Goal: Communication & Community: Answer question/provide support

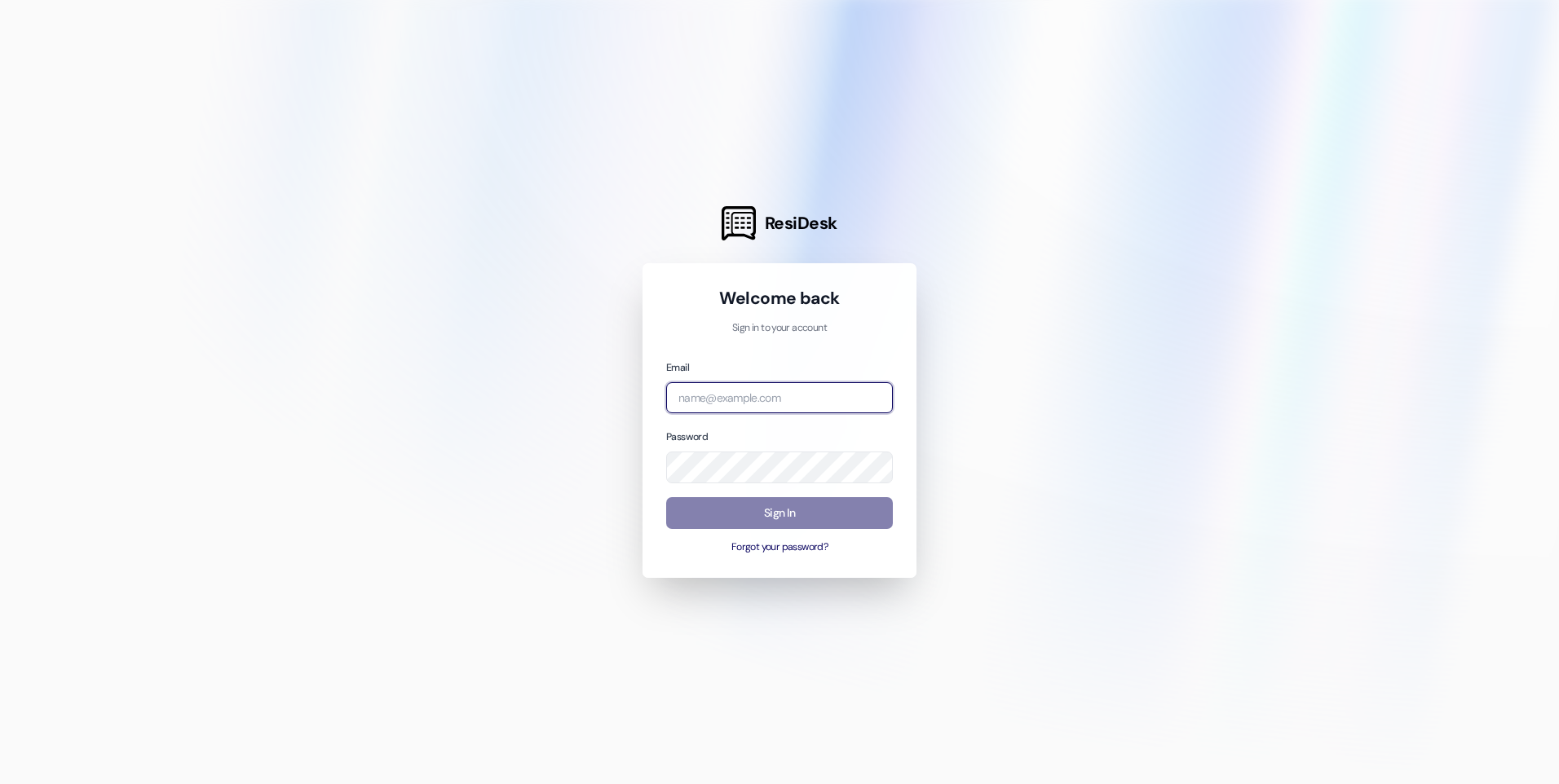
click at [800, 397] on input "email" at bounding box center [780, 398] width 227 height 32
click at [721, 411] on input "email" at bounding box center [780, 398] width 227 height 32
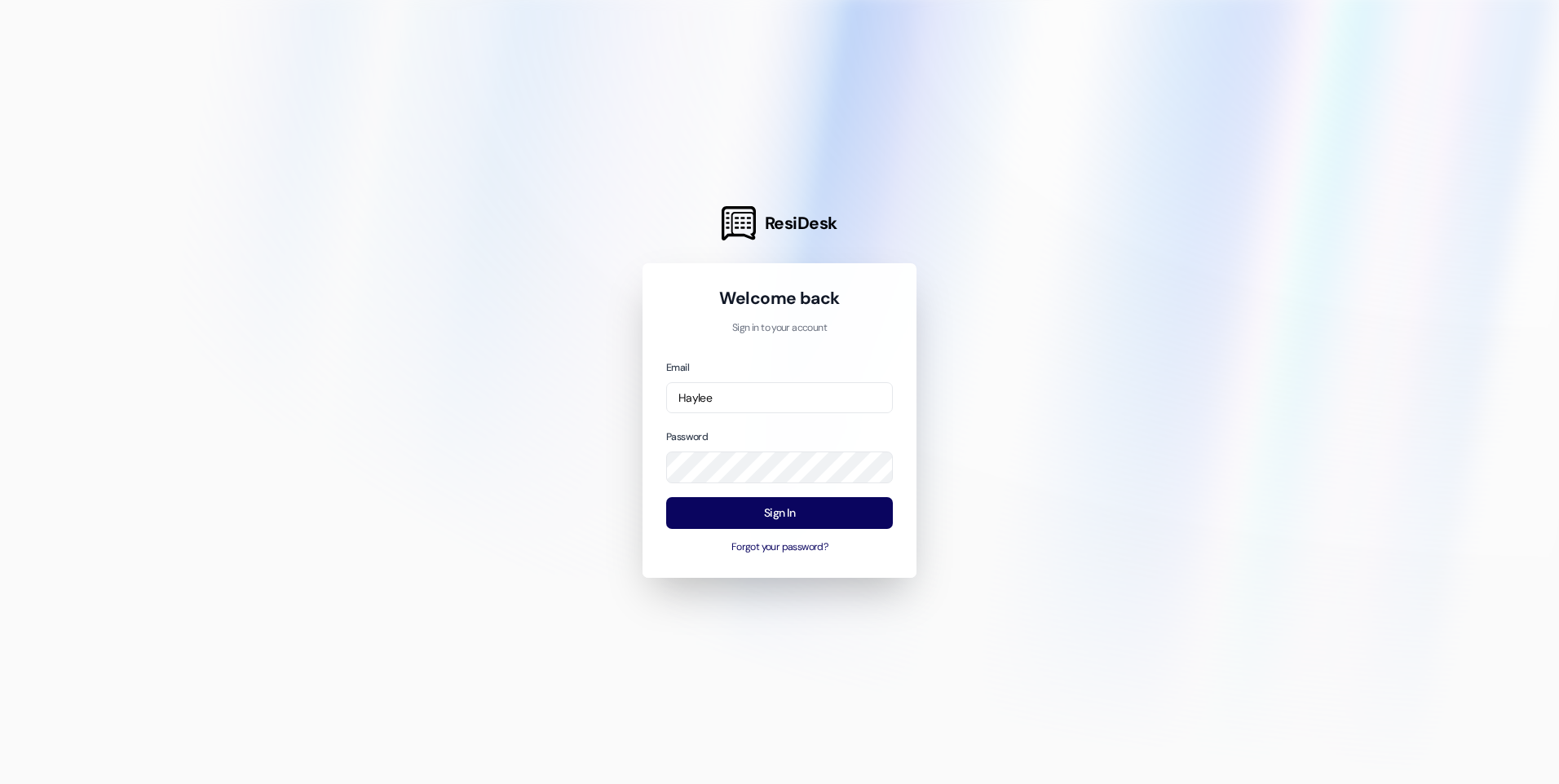
type input "[EMAIL_ADDRESS][DOMAIN_NAME]"
click at [768, 522] on button "Sign In" at bounding box center [780, 513] width 227 height 32
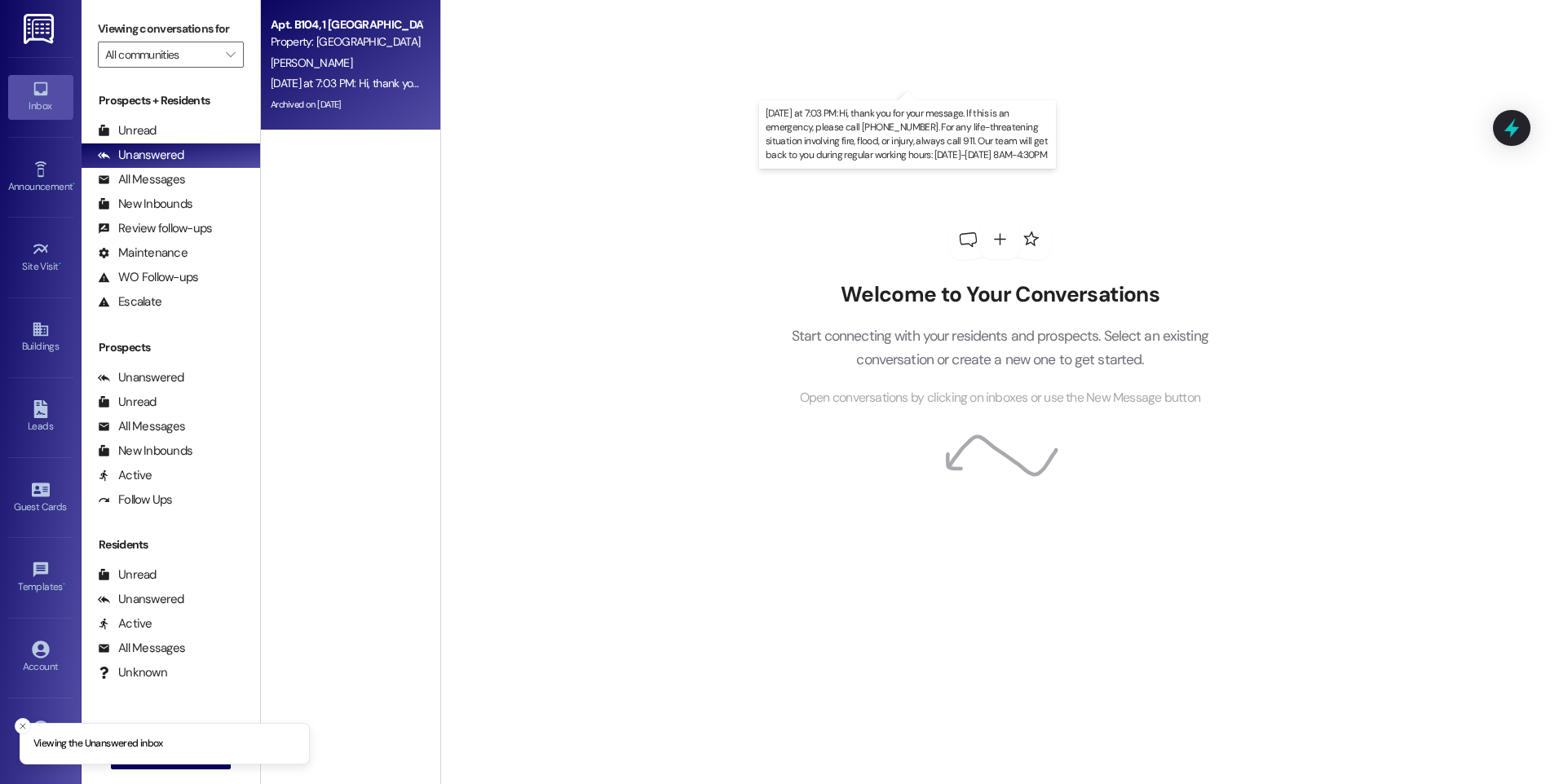
click at [322, 76] on div "[DATE] at 7:03 PM: Hi, thank you for your message. If this is an emergency, ple…" at bounding box center [904, 83] width 1266 height 15
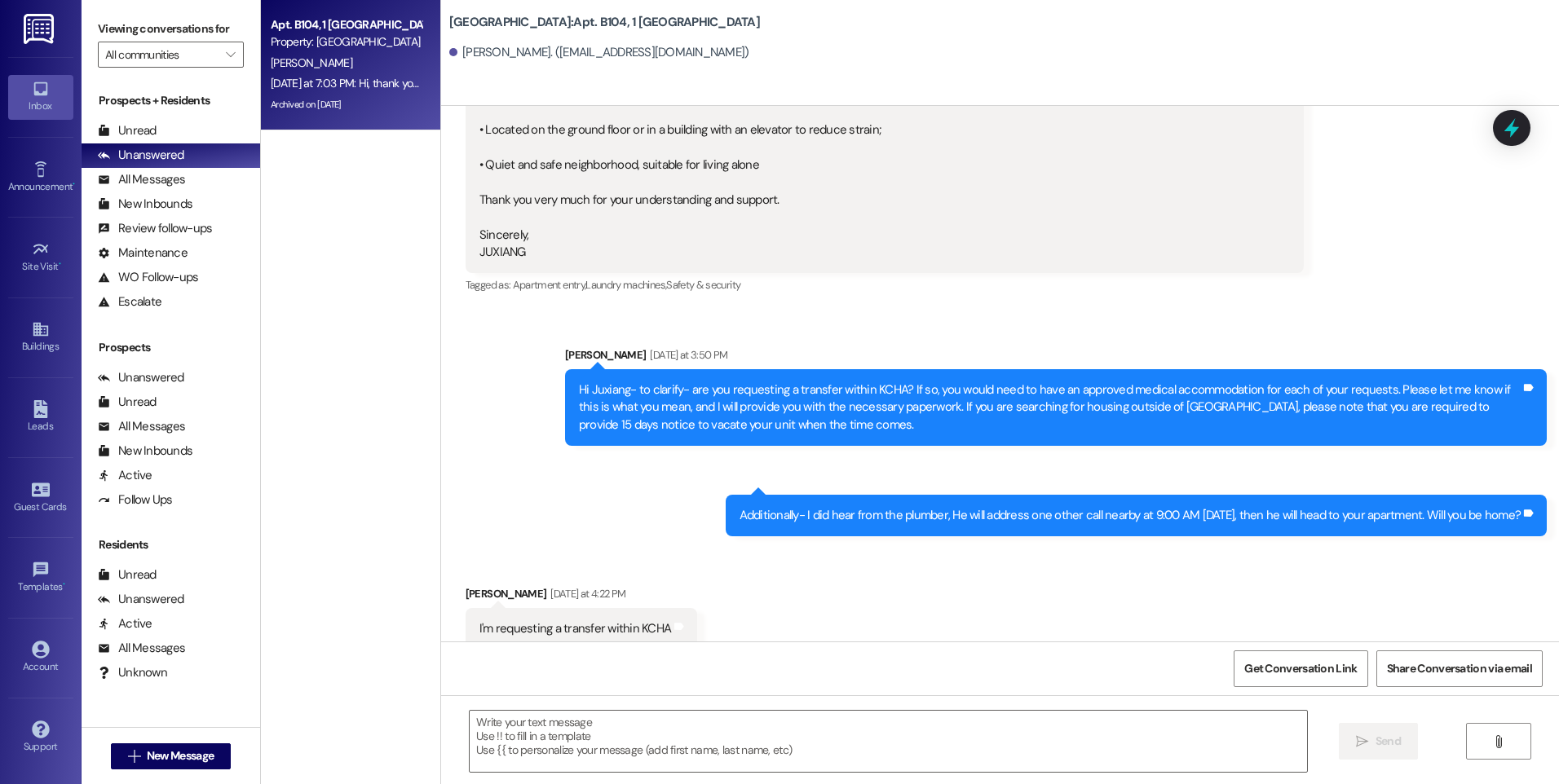
scroll to position [39423, 0]
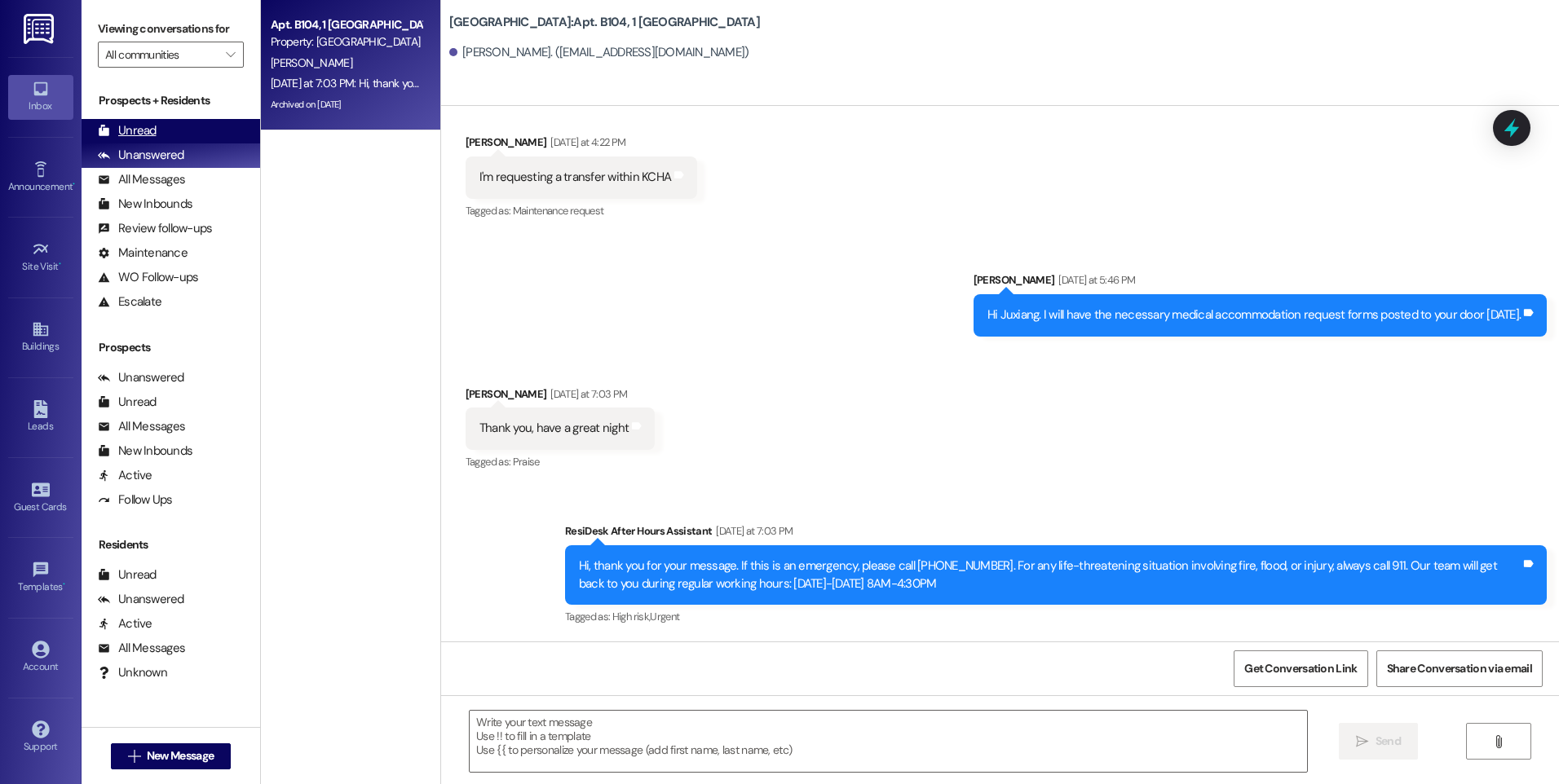
click at [138, 122] on div "Unread" at bounding box center [127, 131] width 58 height 17
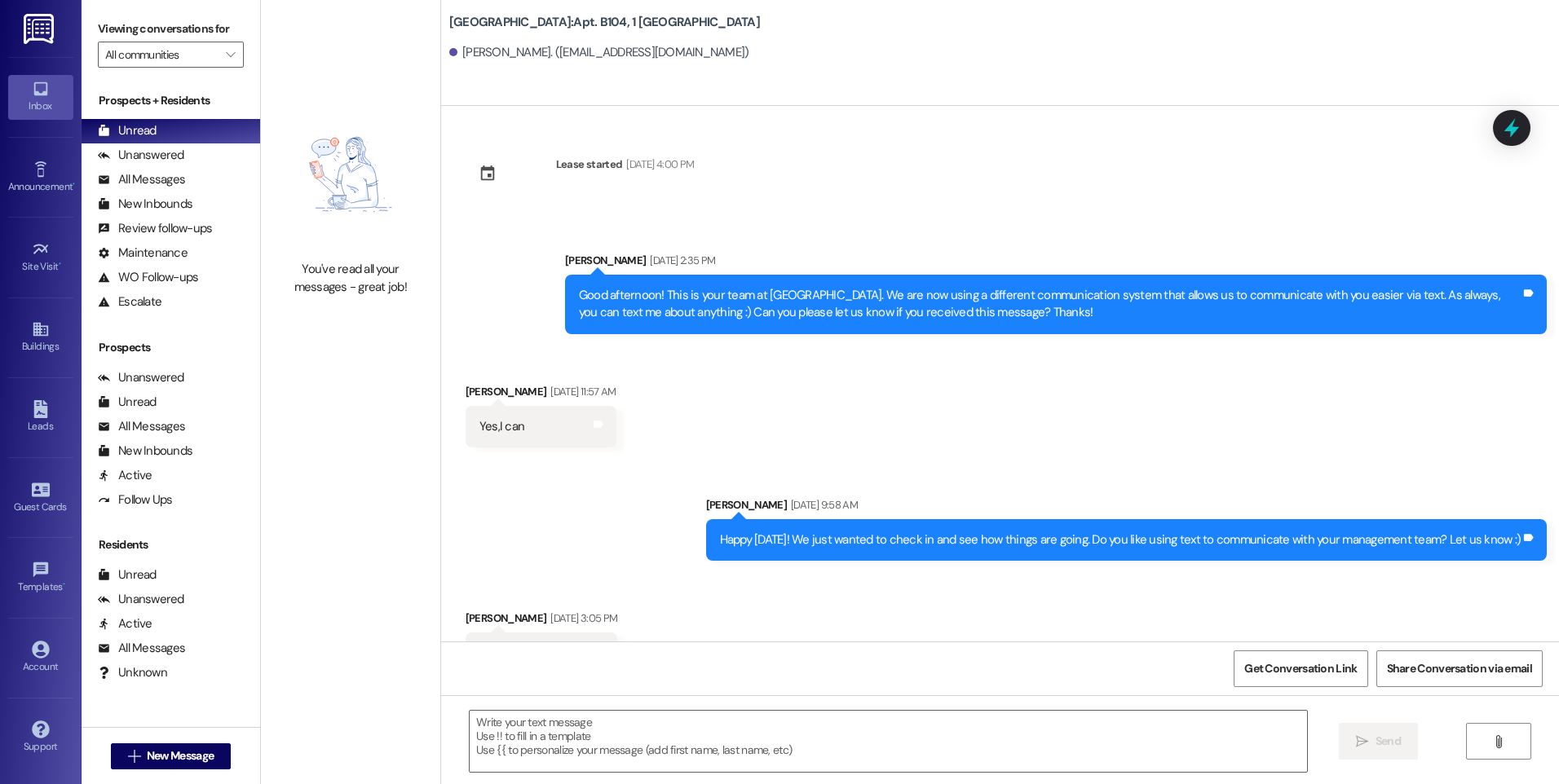
scroll to position [39267, 0]
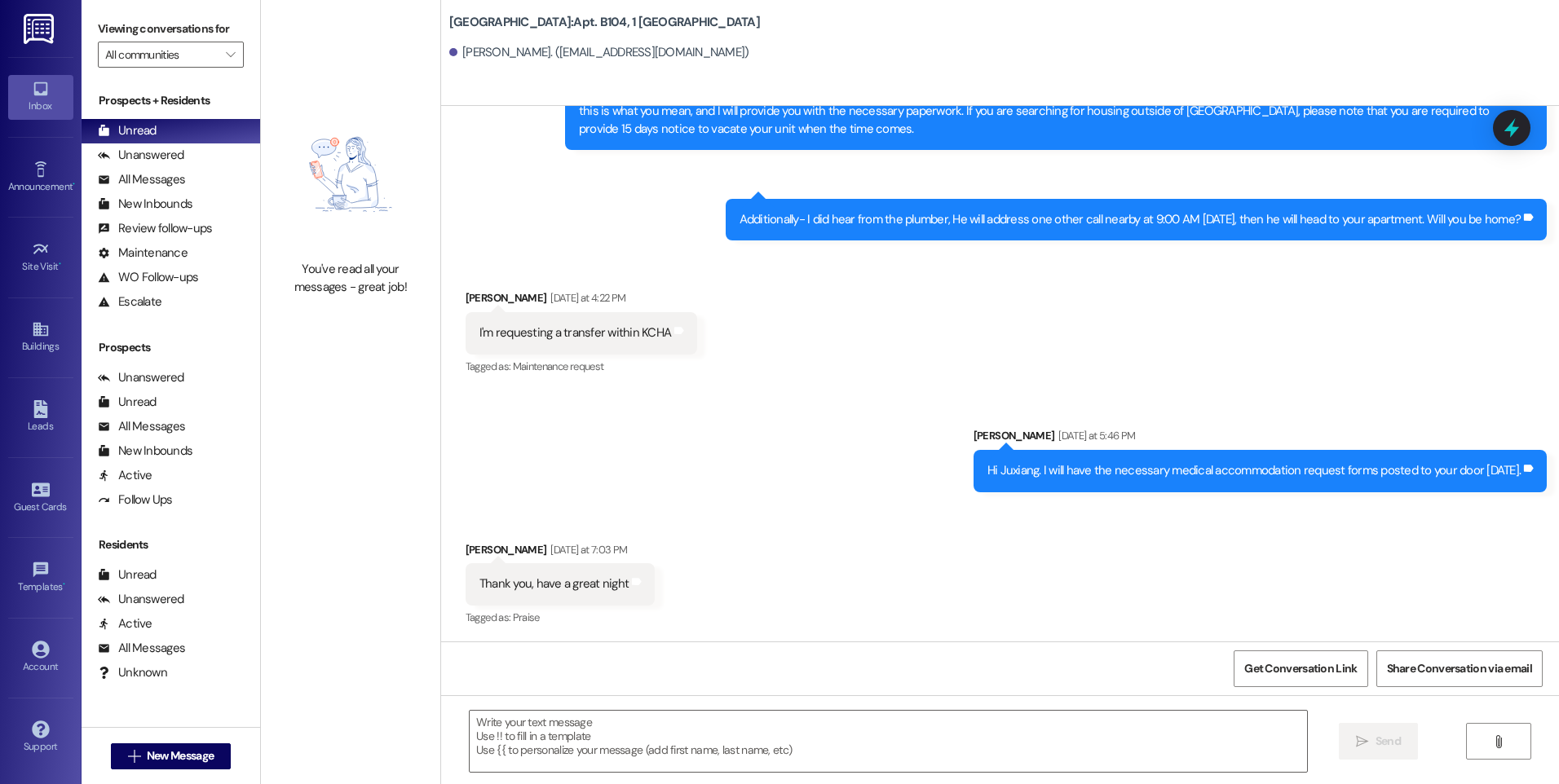
click at [764, 433] on div "Sent via SMS [PERSON_NAME] [DATE] at 5:46 PM Hi Juxiang. I will have the necess…" at bounding box center [1000, 447] width 1118 height 113
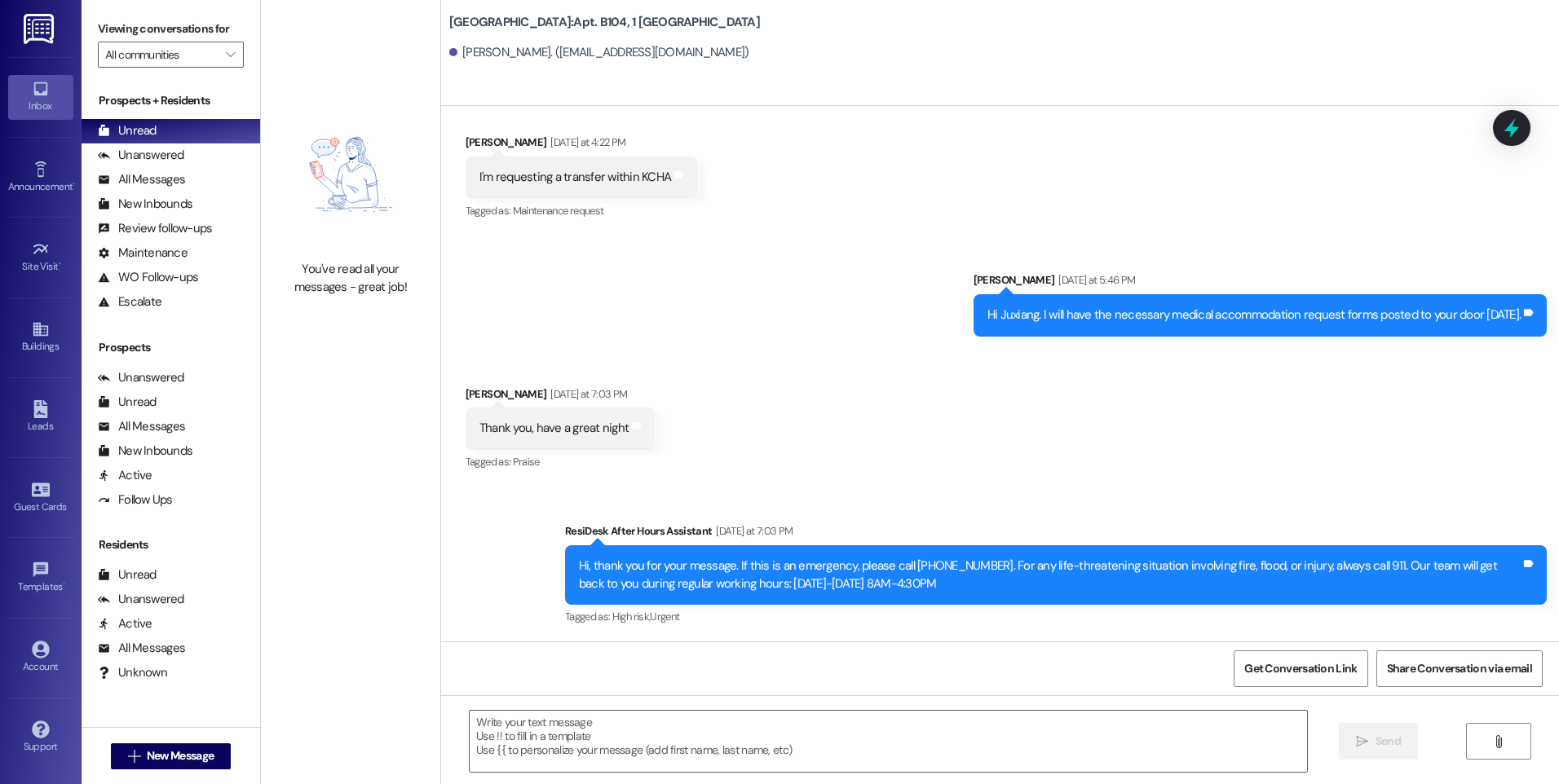
drag, startPoint x: 708, startPoint y: 301, endPoint x: 400, endPoint y: 255, distance: 311.4
click at [707, 301] on div "Sent via SMS [PERSON_NAME] [DATE] at 5:46 PM Hi Juxiang. I will have the necess…" at bounding box center [1000, 292] width 1118 height 113
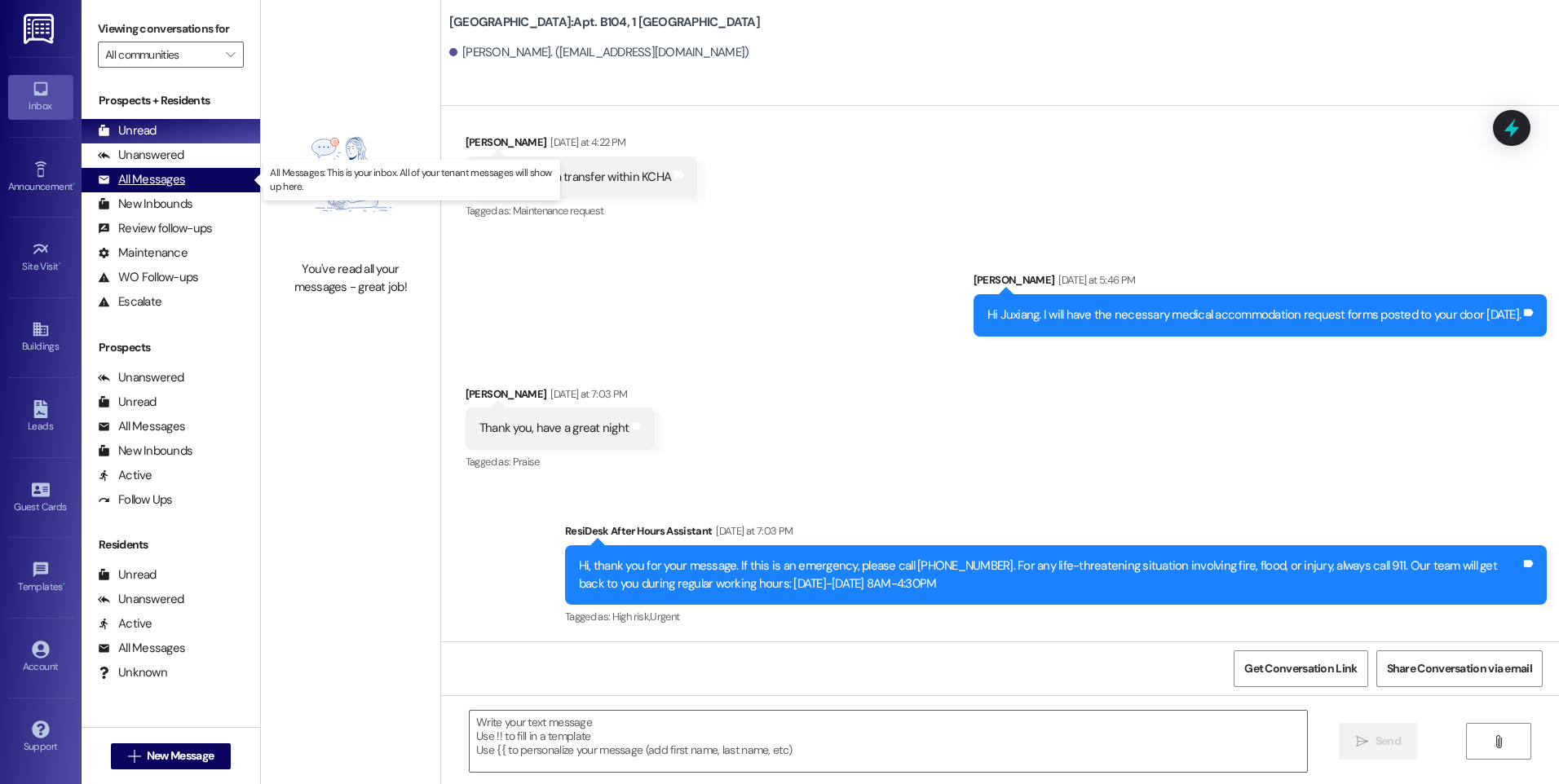
click at [130, 175] on div "All Messages" at bounding box center [141, 179] width 87 height 17
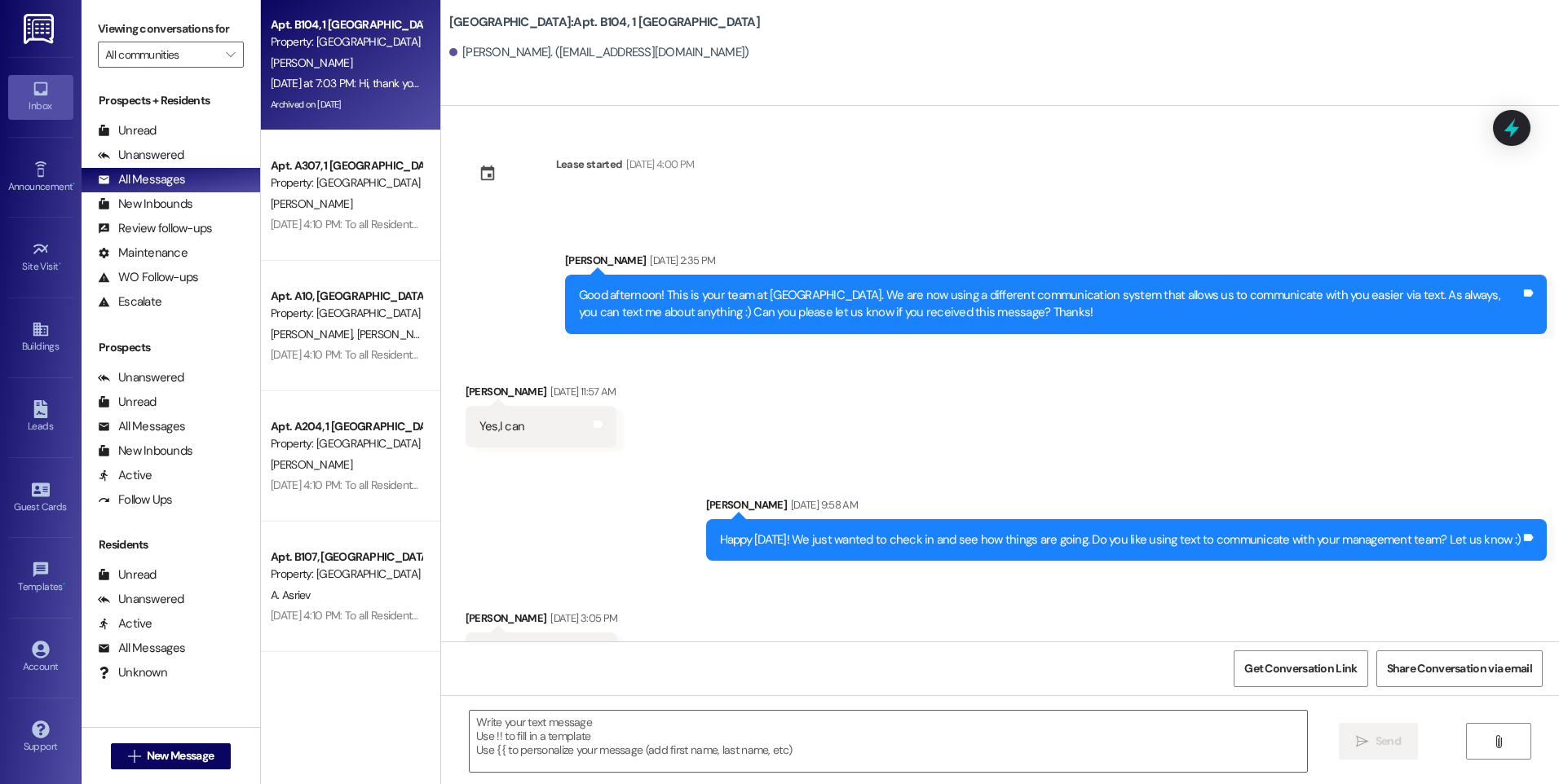
scroll to position [39267, 0]
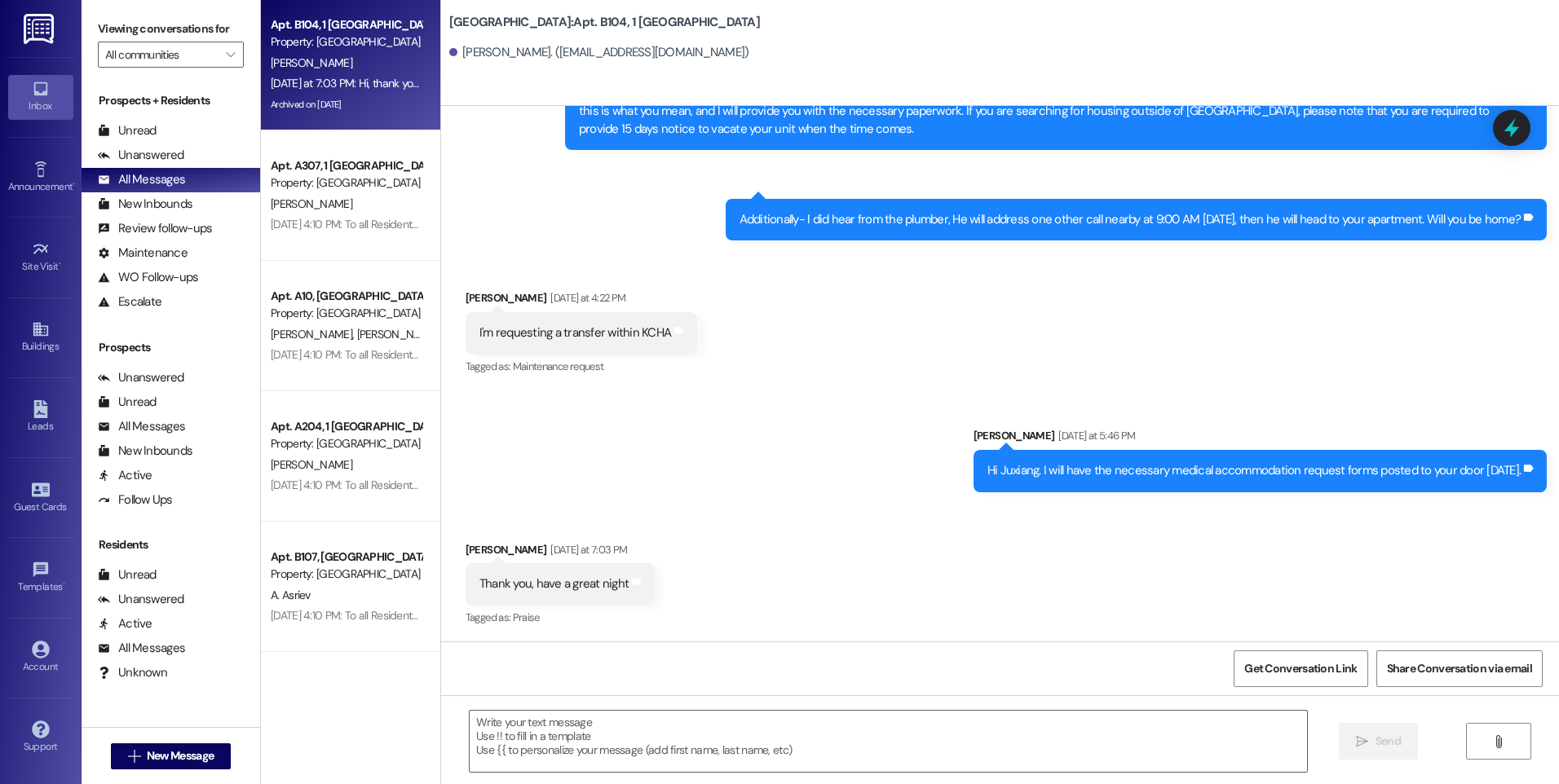
click at [812, 342] on div "Received via SMS [PERSON_NAME] [DATE] at 4:22 PM I'm requesting a transfer with…" at bounding box center [1000, 321] width 1118 height 138
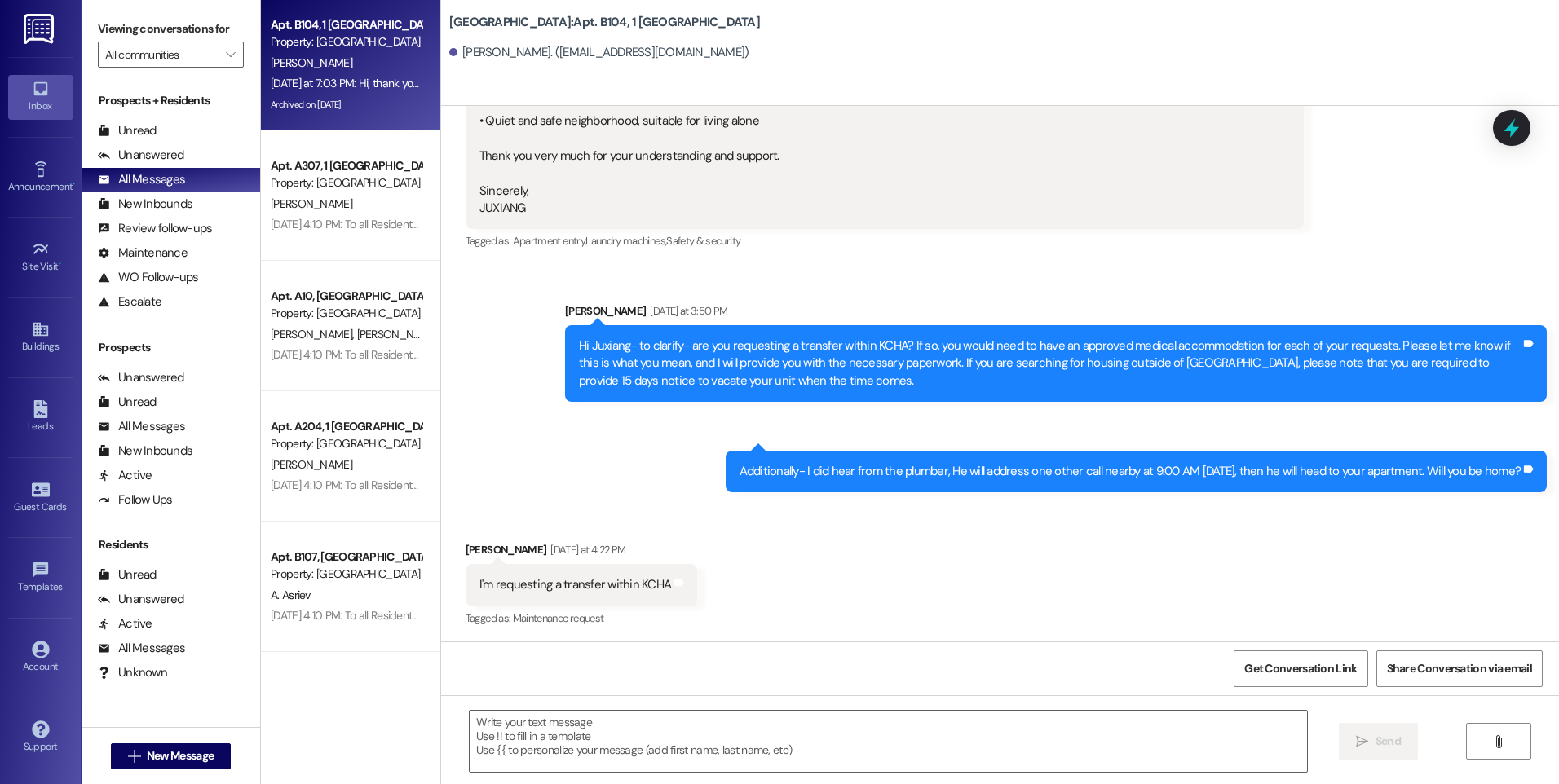
scroll to position [39423, 0]
